Goal: Information Seeking & Learning: Learn about a topic

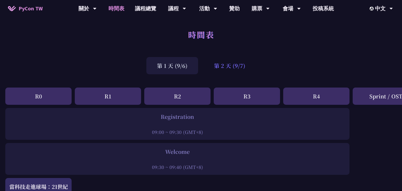
click at [231, 70] on div "第 2 天 (9/7)" at bounding box center [230, 65] width 53 height 17
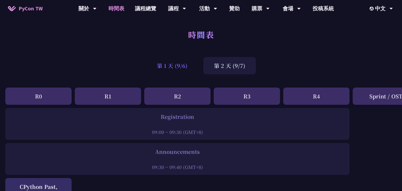
click at [177, 69] on div "第 1 天 (9/6)" at bounding box center [173, 65] width 52 height 17
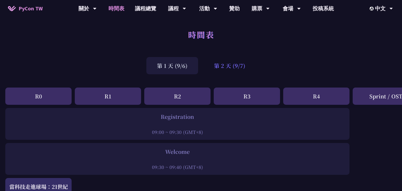
click at [228, 68] on div "第 2 天 (9/7)" at bounding box center [230, 65] width 53 height 17
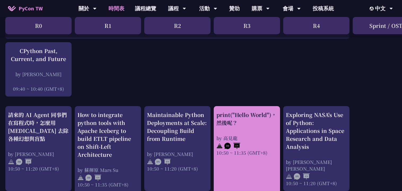
scroll to position [136, 0]
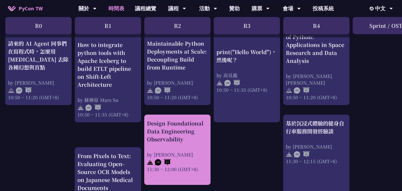
scroll to position [221, 0]
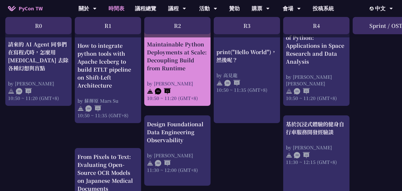
click at [176, 78] on div "Maintainable Python Deployments at Scale: Decoupling Build from Runtime by [PER…" at bounding box center [177, 70] width 61 height 61
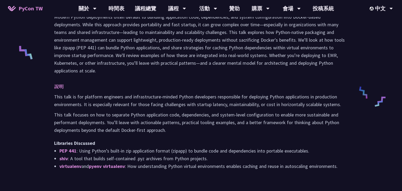
scroll to position [221, 0]
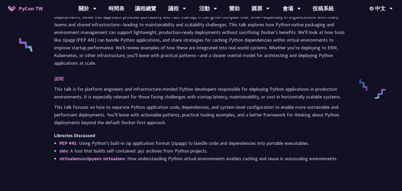
scroll to position [221, 0]
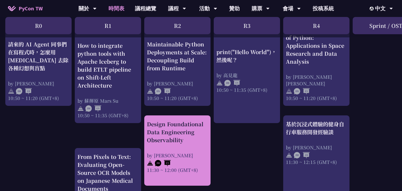
click at [182, 151] on div "Design Foundational Data Engineering Observability by [PERSON_NAME] 11:30 ~ 12:…" at bounding box center [177, 146] width 61 height 53
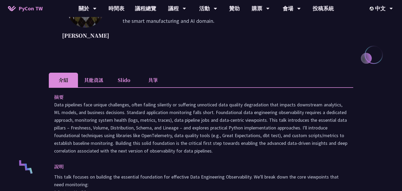
scroll to position [158, 0]
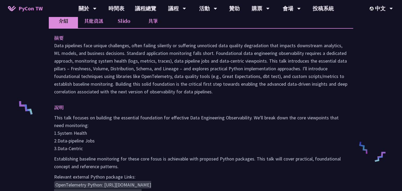
click at [131, 56] on p "Data pipelines face unique challenges, often failing silently or suffering unno…" at bounding box center [201, 69] width 294 height 54
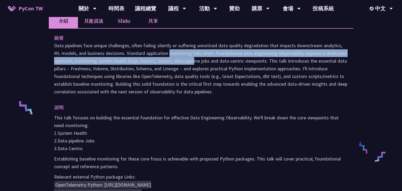
drag, startPoint x: 131, startPoint y: 56, endPoint x: 152, endPoint y: 59, distance: 20.4
click at [152, 59] on p "Data pipelines face unique challenges, often failing silently or suffering unno…" at bounding box center [201, 69] width 294 height 54
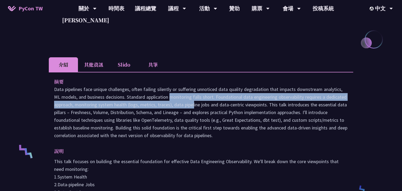
scroll to position [156, 0]
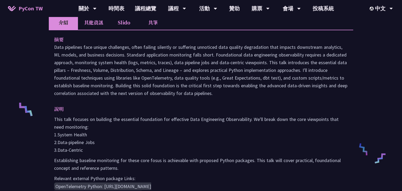
click at [179, 61] on p "Data pipelines face unique challenges, often failing silently or suffering unno…" at bounding box center [201, 70] width 294 height 54
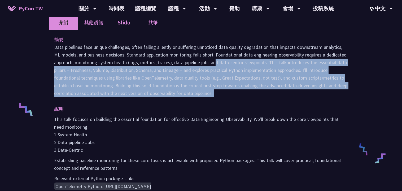
drag, startPoint x: 179, startPoint y: 61, endPoint x: 265, endPoint y: 90, distance: 90.4
click at [265, 90] on p "Data pipelines face unique challenges, often failing silently or suffering unno…" at bounding box center [201, 70] width 294 height 54
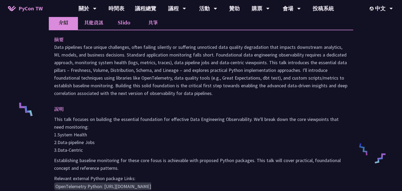
click at [52, 122] on div "摘要 說明 This talk focuses on building the essential foundation for effective Data…" at bounding box center [201, 129] width 305 height 199
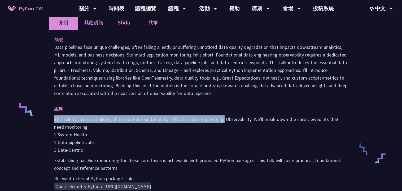
drag, startPoint x: 52, startPoint y: 122, endPoint x: 221, endPoint y: 122, distance: 168.5
click at [221, 122] on div "摘要 說明 This talk focuses on building the essential foundation for effective Data…" at bounding box center [201, 129] width 305 height 199
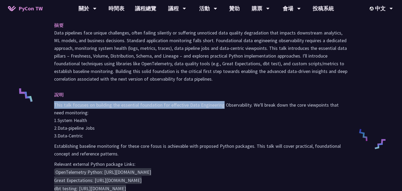
scroll to position [230, 0]
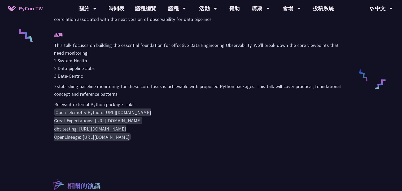
click at [109, 93] on p "Establishing baseline monitoring for these core fosus is achievable with propos…" at bounding box center [201, 90] width 294 height 15
click at [67, 121] on code "OpenTelemetry Python: [URL][DOMAIN_NAME] Great Expectations: [URL][DOMAIN_NAME]…" at bounding box center [102, 125] width 97 height 32
click at [70, 125] on code "OpenTelemetry Python: [URL][DOMAIN_NAME] Great Expectations: [URL][DOMAIN_NAME]…" at bounding box center [102, 125] width 97 height 32
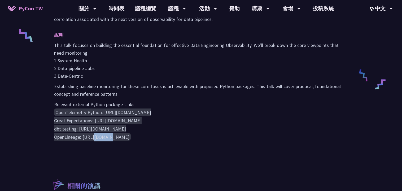
click at [70, 125] on code "OpenTelemetry Python: [URL][DOMAIN_NAME] Great Expectations: [URL][DOMAIN_NAME]…" at bounding box center [102, 125] width 97 height 32
click at [75, 135] on code "OpenTelemetry Python: [URL][DOMAIN_NAME] Great Expectations: [URL][DOMAIN_NAME]…" at bounding box center [102, 125] width 97 height 32
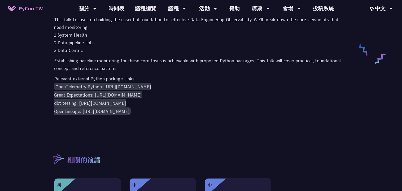
scroll to position [240, 0]
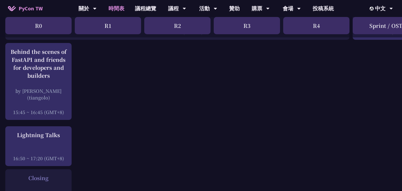
scroll to position [693, 0]
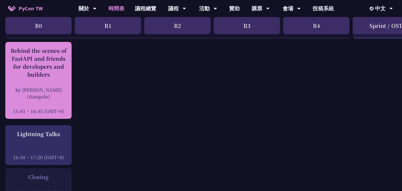
click at [31, 65] on div "Behind the scenes of FastAPI and friends for developers and builders" at bounding box center [38, 63] width 61 height 32
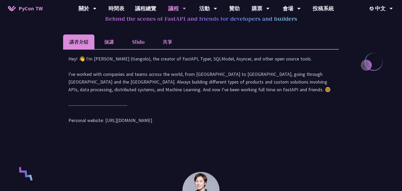
scroll to position [254, 0]
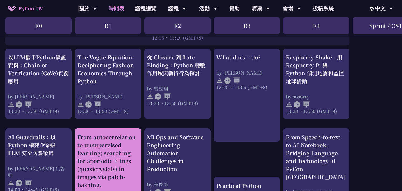
scroll to position [456, 0]
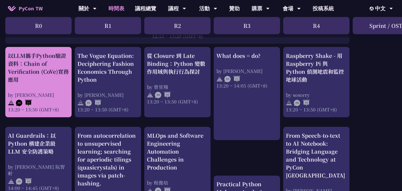
click at [52, 88] on div "以LLM攜手Python驗證資料：Chain of Verification (CoVe)實務應用 by [PERSON_NAME] 13:20 ~ 13:5…" at bounding box center [38, 82] width 61 height 61
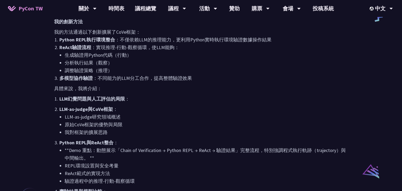
scroll to position [428, 0]
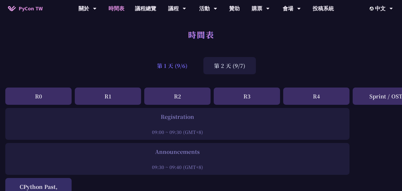
click at [178, 65] on div "第 1 天 (9/6)" at bounding box center [173, 65] width 52 height 17
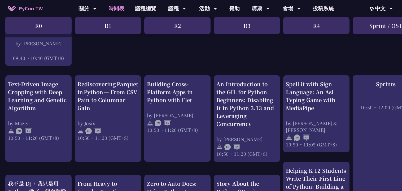
scroll to position [181, 0]
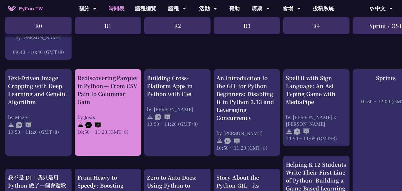
click at [117, 96] on div "Rediscovering Parquet in Python — From CSV Pain to Columnar Gain" at bounding box center [108, 90] width 61 height 32
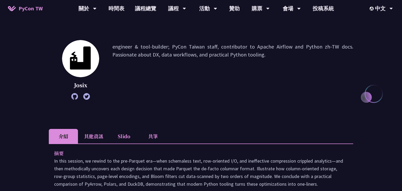
scroll to position [80, 0]
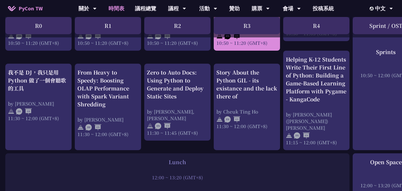
scroll to position [286, 0]
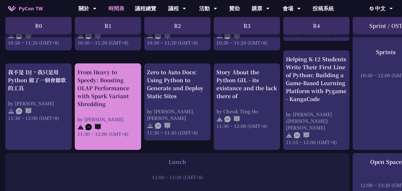
click at [133, 97] on div "From Heavy to Speedy: Boosting OLAP Performance with Spark Variant Shredding" at bounding box center [108, 88] width 61 height 40
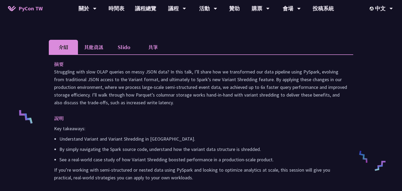
scroll to position [148, 0]
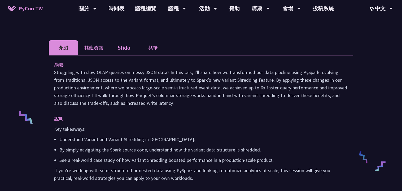
scroll to position [286, 0]
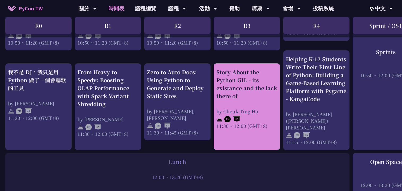
click at [239, 74] on div "Story About the Python GIL - its existance and the lack there of" at bounding box center [247, 84] width 61 height 32
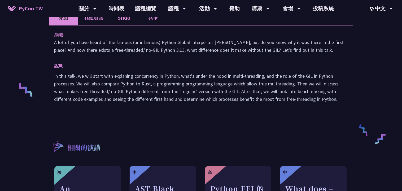
scroll to position [176, 0]
click at [169, 44] on p "A lot of you have heard of the famous (or infamous) Python Global Interpertor […" at bounding box center [201, 45] width 294 height 15
drag, startPoint x: 169, startPoint y: 44, endPoint x: 209, endPoint y: 42, distance: 40.1
click at [209, 42] on p "A lot of you have heard of the famous (or infamous) Python Global Interpertor […" at bounding box center [201, 45] width 294 height 15
click at [237, 43] on p "A lot of you have heard of the famous (or infamous) Python Global Interpertor […" at bounding box center [201, 45] width 294 height 15
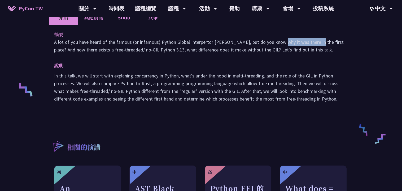
drag, startPoint x: 237, startPoint y: 43, endPoint x: 270, endPoint y: 42, distance: 32.9
click at [270, 42] on p "A lot of you have heard of the famous (or infamous) Python Global Interpertor […" at bounding box center [201, 45] width 294 height 15
click at [57, 50] on p "A lot of you have heard of the famous (or infamous) Python Global Interpertor […" at bounding box center [201, 45] width 294 height 15
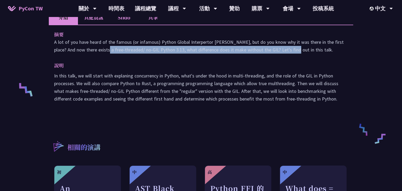
drag, startPoint x: 57, startPoint y: 50, endPoint x: 244, endPoint y: 49, distance: 186.6
click at [244, 49] on p "A lot of you have heard of the famous (or infamous) Python Global Interpertor […" at bounding box center [201, 45] width 294 height 15
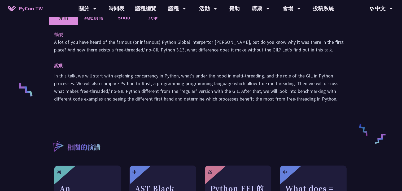
click at [88, 76] on p "In this talk, we will start with explaning concurrency in Python, what's under …" at bounding box center [201, 87] width 294 height 31
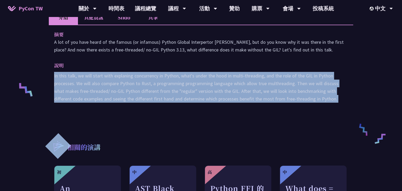
click at [88, 76] on p "In this talk, we will start with explaning concurrency in Python, what's under …" at bounding box center [201, 87] width 294 height 31
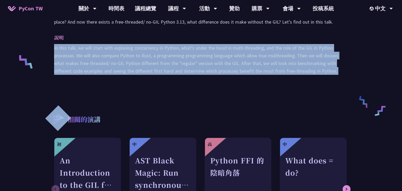
scroll to position [206, 0]
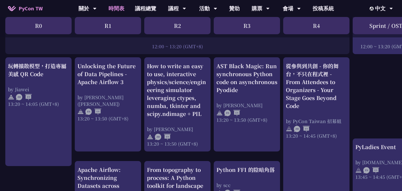
scroll to position [435, 0]
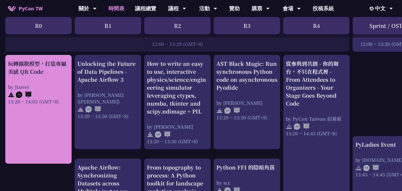
click at [57, 75] on div "玩轉擴散模型，打造專屬美感 QR Code by Jiawei 13:20 ~ 14:05 (GMT+8)" at bounding box center [38, 82] width 61 height 45
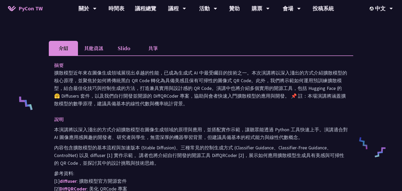
scroll to position [178, 0]
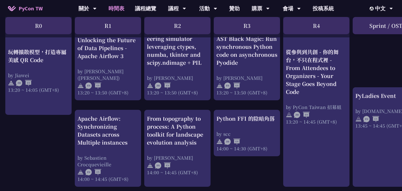
scroll to position [482, 0]
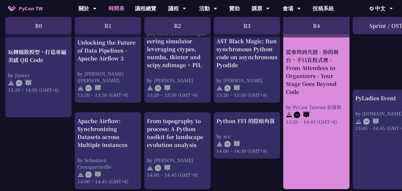
click at [283, 80] on div "從參與到共創 - 你的舞台，不只在程式裡 - From Attendees to Organizers - Your Stage Goes Beyond Co…" at bounding box center [316, 98] width 66 height 181
click at [304, 82] on div "從參與到共創 - 你的舞台，不只在程式裡 - From Attendees to Organizers - Your Stage Goes Beyond Co…" at bounding box center [316, 72] width 61 height 48
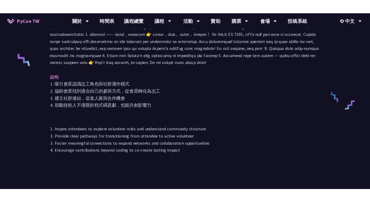
scroll to position [215, 0]
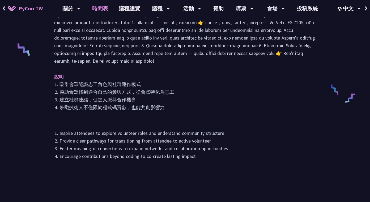
click at [98, 13] on link "時間表" at bounding box center [100, 8] width 27 height 17
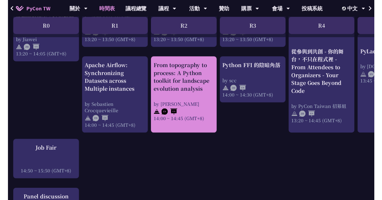
scroll to position [539, 0]
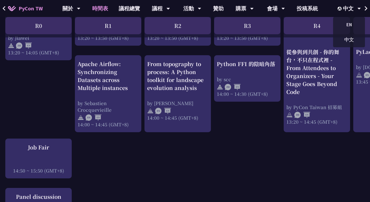
click at [249, 159] on div "An Introduction to the GIL for Python Beginners: Disabling It in Python 3.13 an…" at bounding box center [282, -1] width 564 height 861
drag, startPoint x: 234, startPoint y: 182, endPoint x: 225, endPoint y: 194, distance: 15.0
click at [234, 182] on div "An Introduction to the GIL for Python Beginners: Disabling It in Python 3.13 an…" at bounding box center [282, -1] width 564 height 861
